Goal: Task Accomplishment & Management: Manage account settings

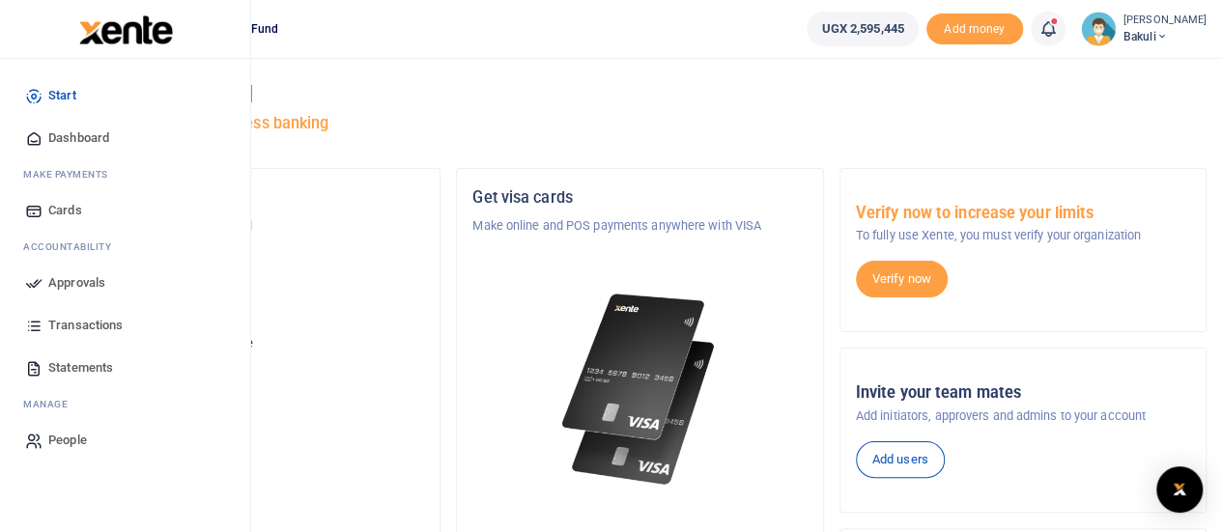
click at [101, 146] on span "Dashboard" at bounding box center [78, 138] width 61 height 19
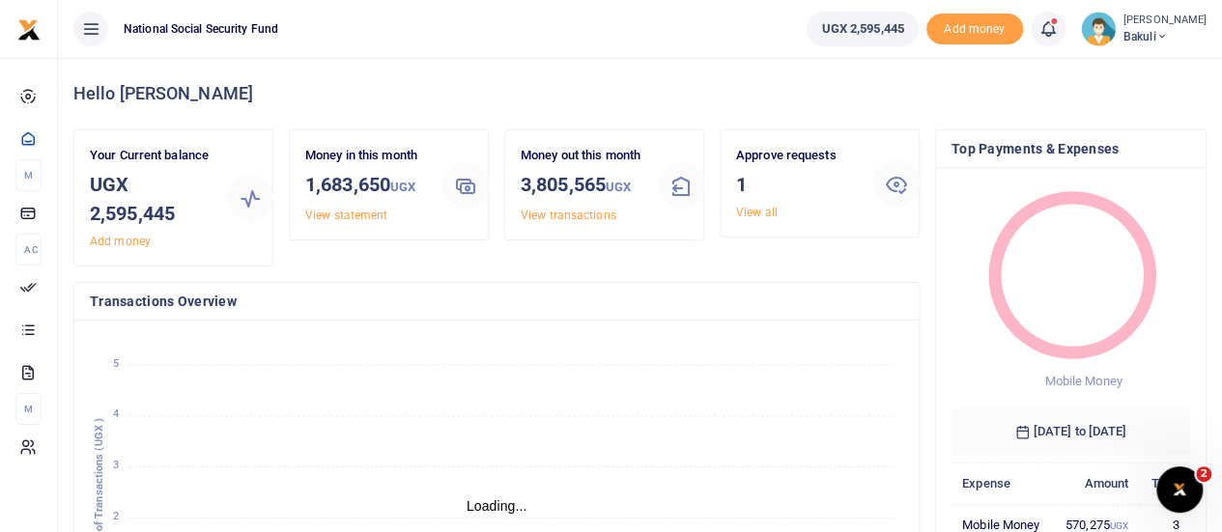
scroll to position [15, 15]
click at [753, 210] on link "View all" at bounding box center [757, 213] width 42 height 14
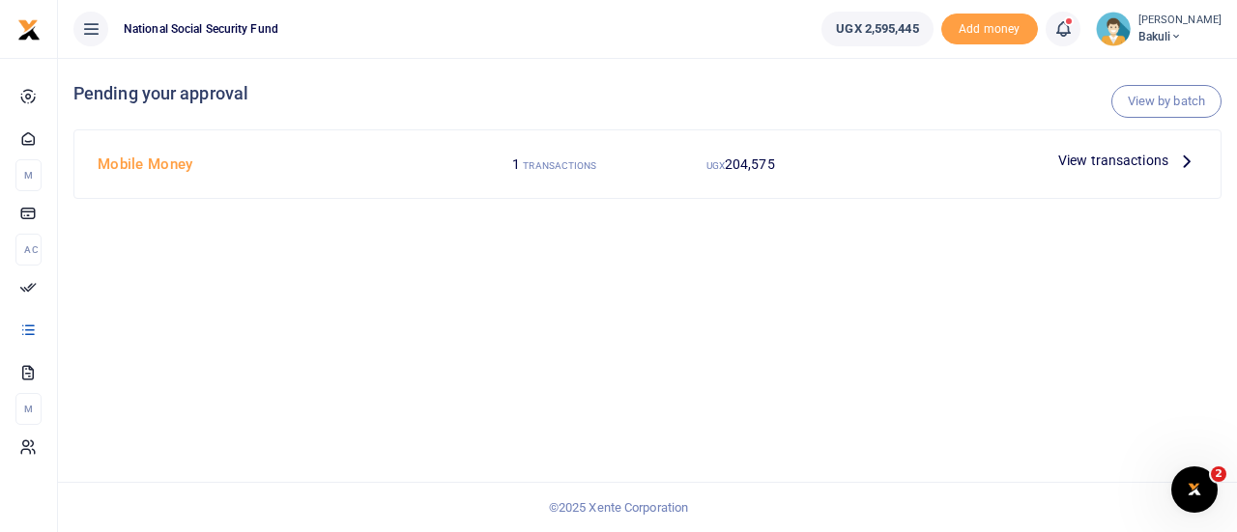
click at [1140, 158] on span "View transactions" at bounding box center [1113, 160] width 110 height 21
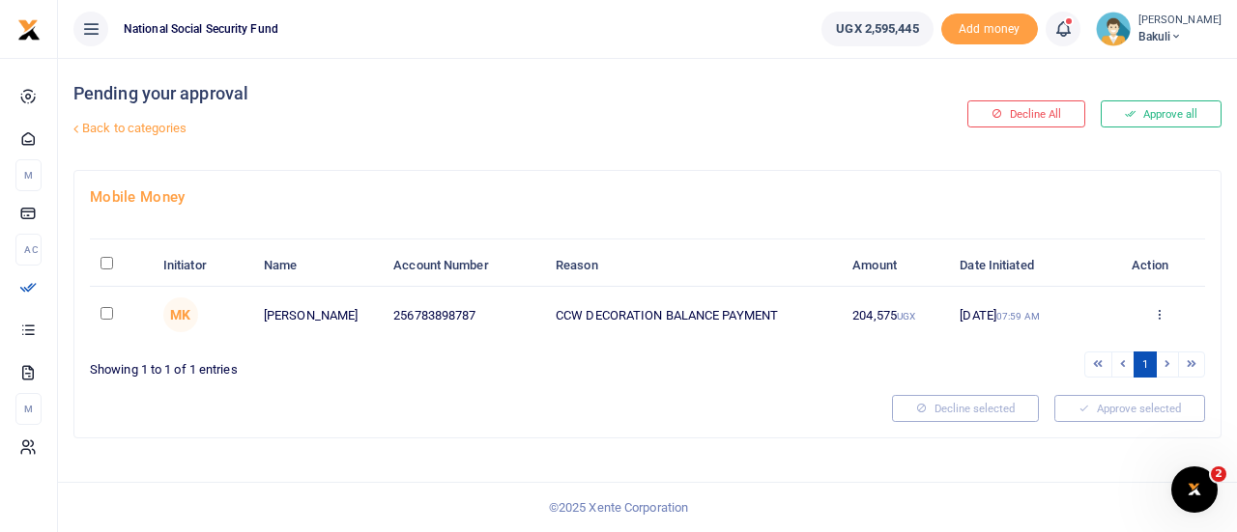
click at [1182, 38] on icon at bounding box center [1176, 37] width 12 height 14
click at [1122, 147] on link "Logout" at bounding box center [1132, 141] width 153 height 27
